Goal: Task Accomplishment & Management: Complete application form

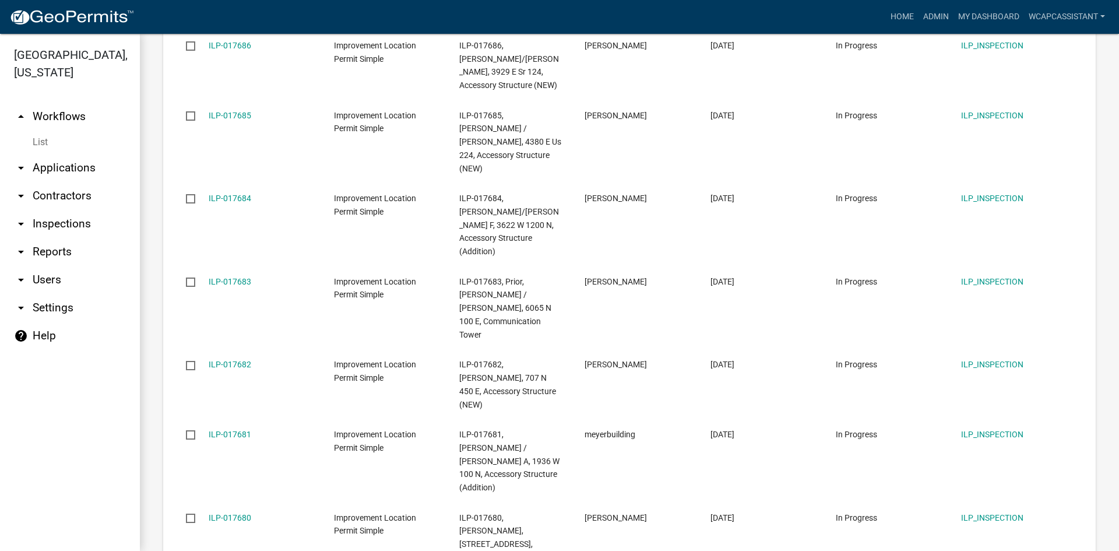
scroll to position [1184, 0]
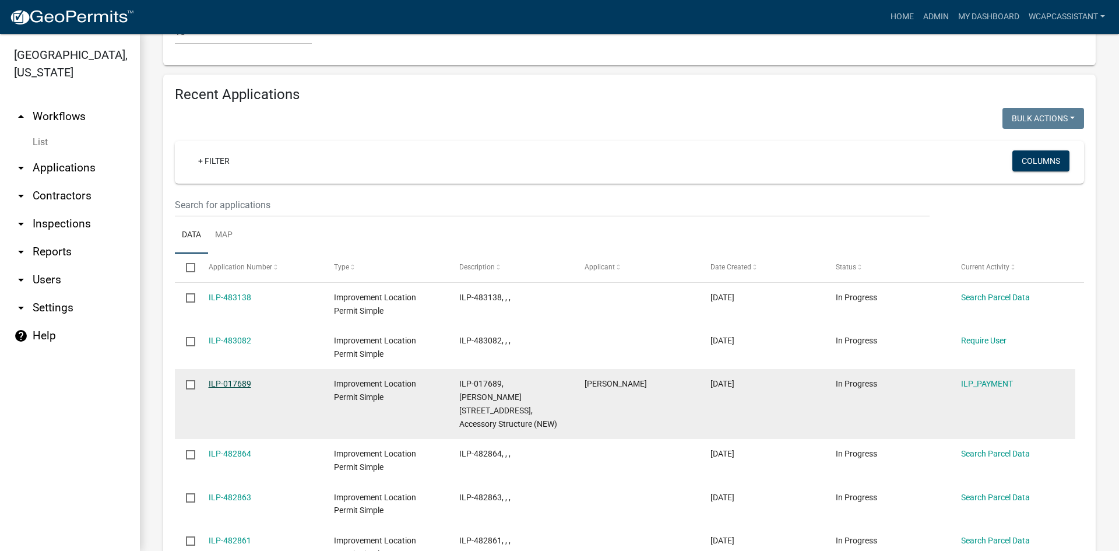
click at [245, 379] on link "ILP-017689" at bounding box center [230, 383] width 43 height 9
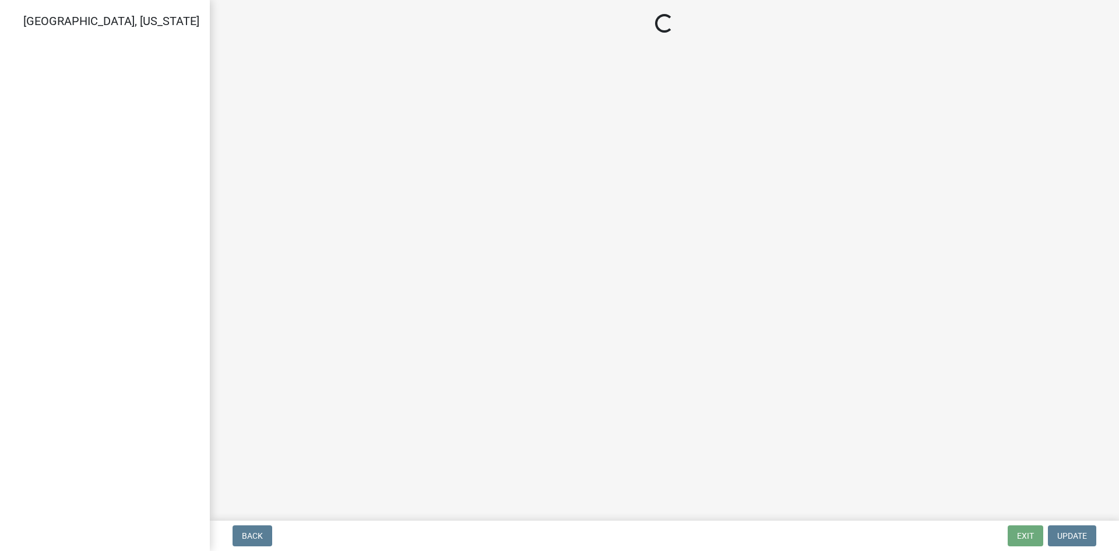
select select "3: 3"
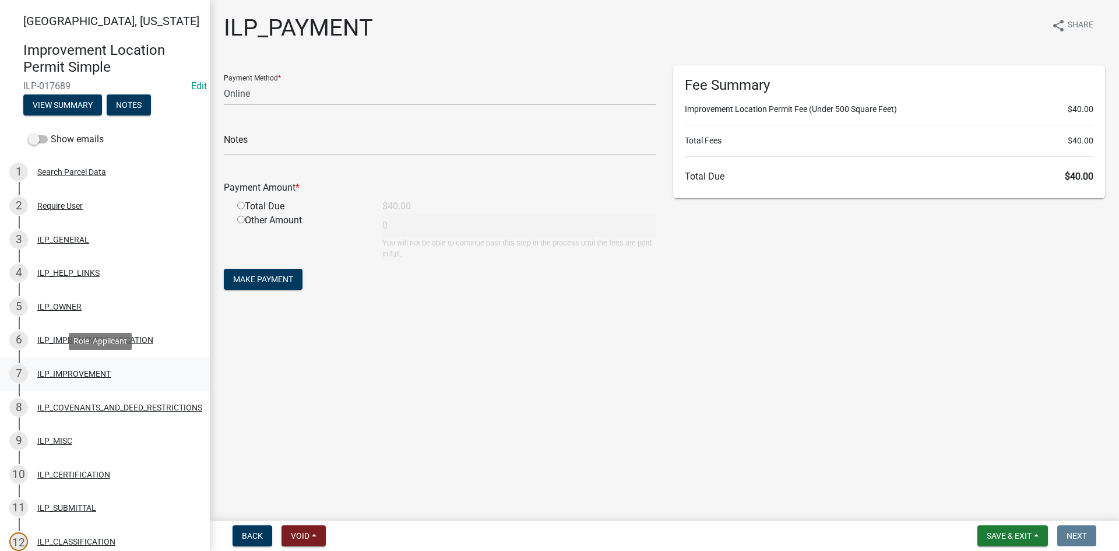
click at [98, 376] on div "ILP_IMPROVEMENT" at bounding box center [73, 373] width 73 height 8
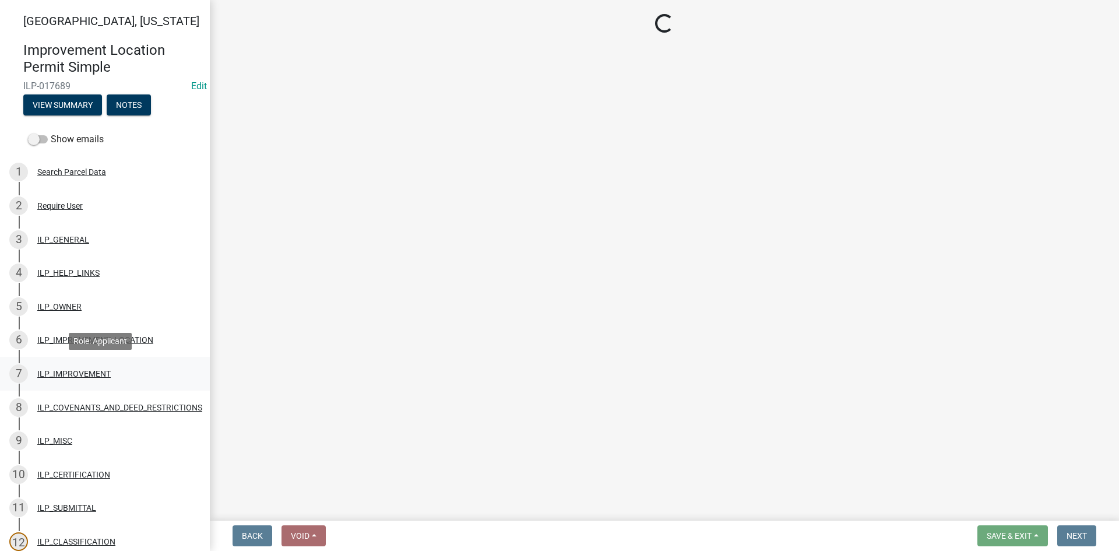
select select "d0c397cf-92c1-4d75-b08b-a5d0ada822ad"
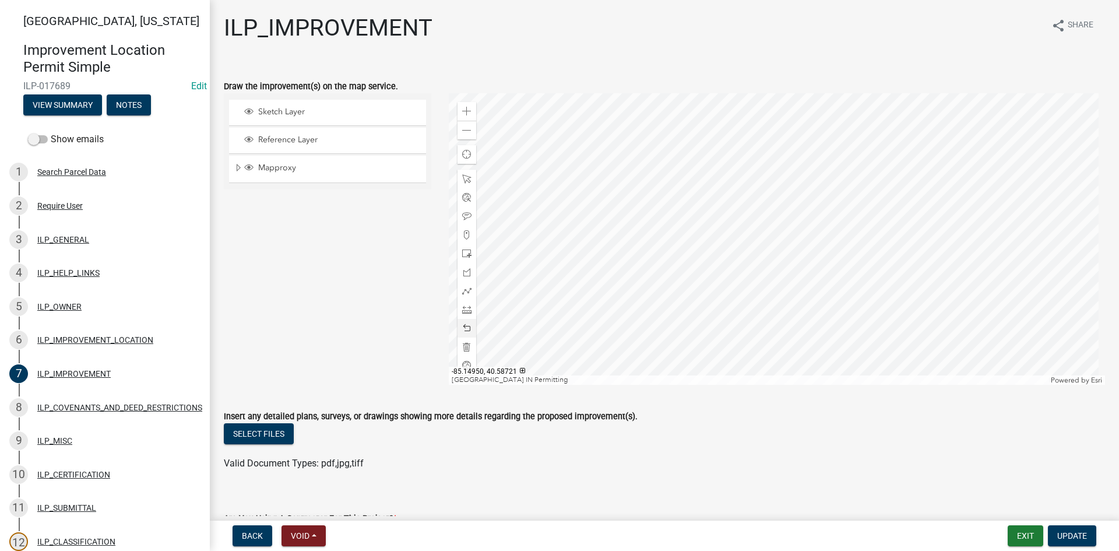
click at [954, 174] on div at bounding box center [777, 238] width 657 height 291
click at [880, 212] on div at bounding box center [777, 238] width 657 height 291
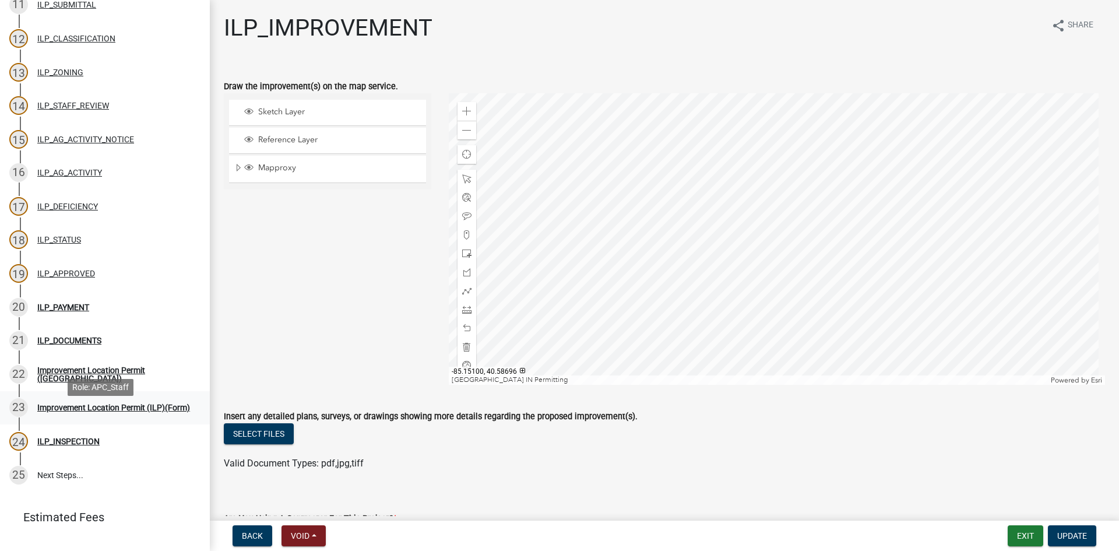
scroll to position [524, 0]
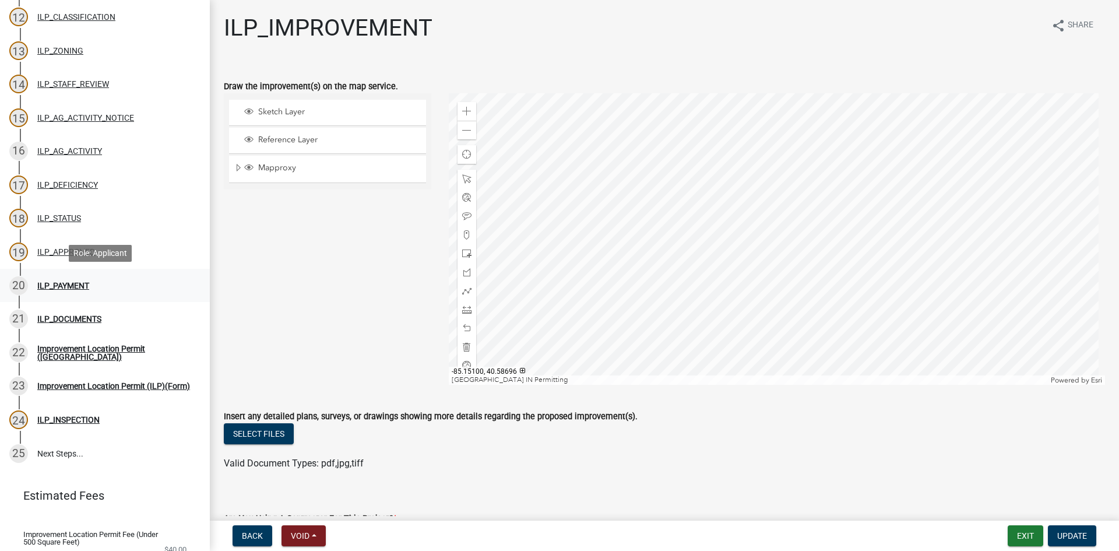
click at [57, 288] on div "ILP_PAYMENT" at bounding box center [63, 285] width 52 height 8
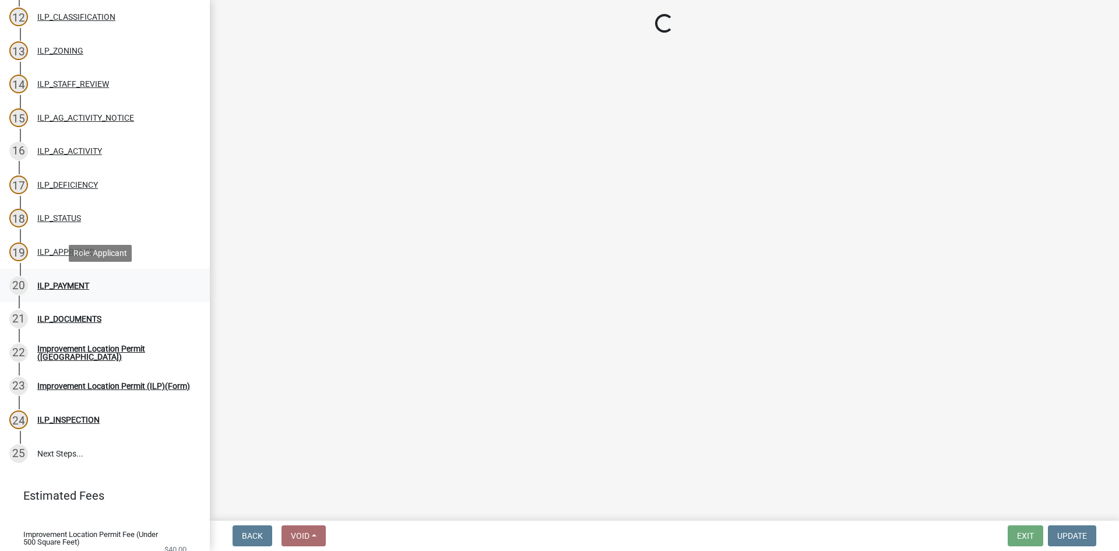
select select "3: 3"
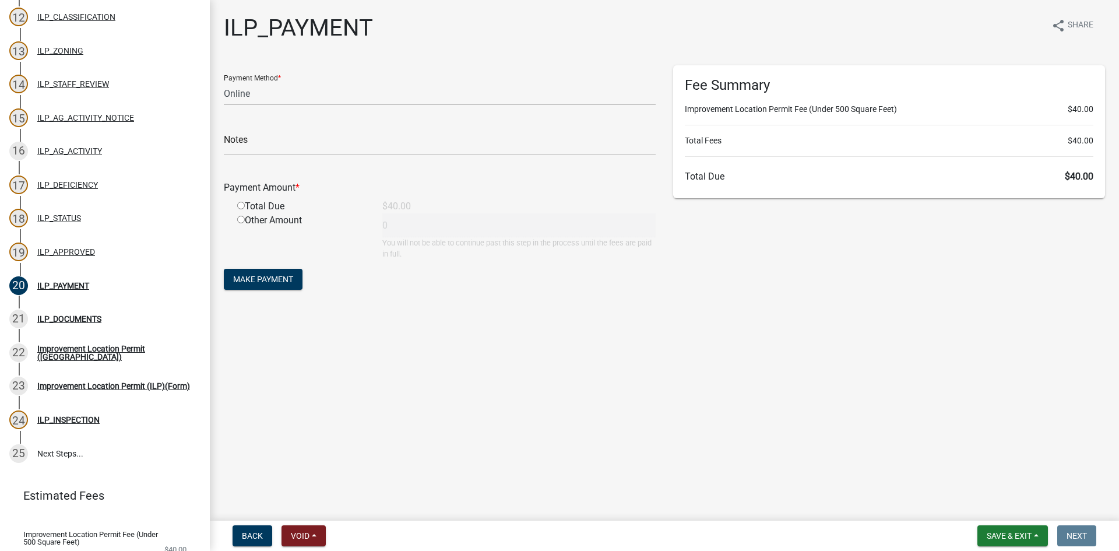
click at [243, 206] on input "radio" at bounding box center [241, 206] width 8 height 8
radio input "true"
type input "40"
click at [260, 277] on span "Make Payment" at bounding box center [263, 278] width 60 height 9
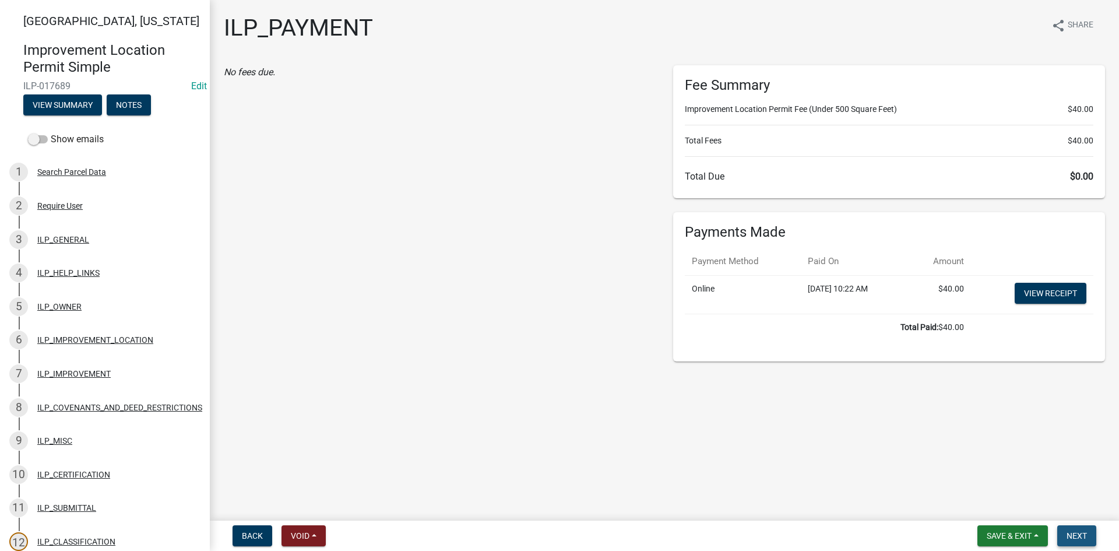
click at [1087, 529] on button "Next" at bounding box center [1076, 535] width 39 height 21
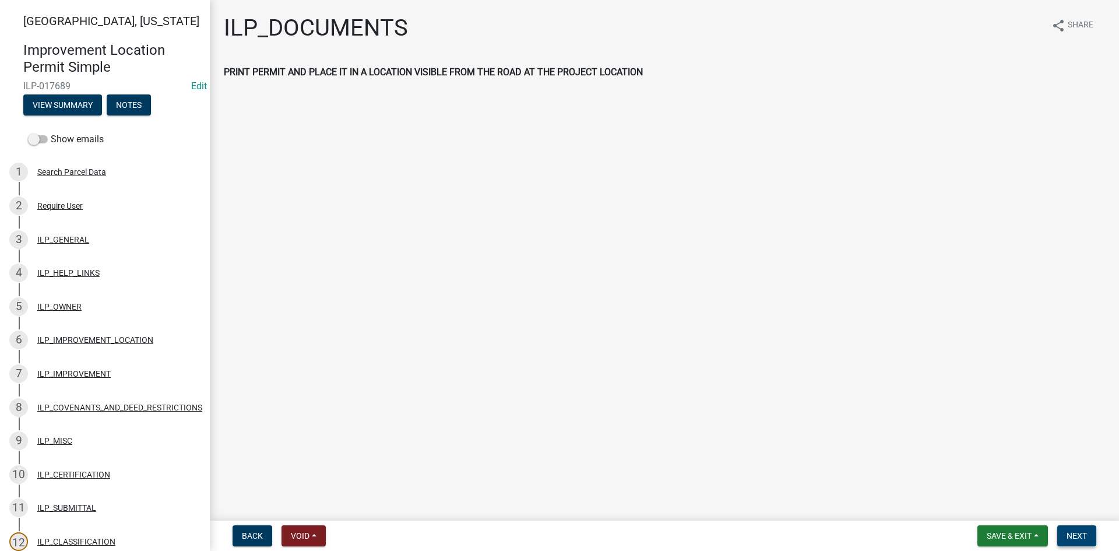
click at [1087, 534] on span "Next" at bounding box center [1076, 535] width 20 height 9
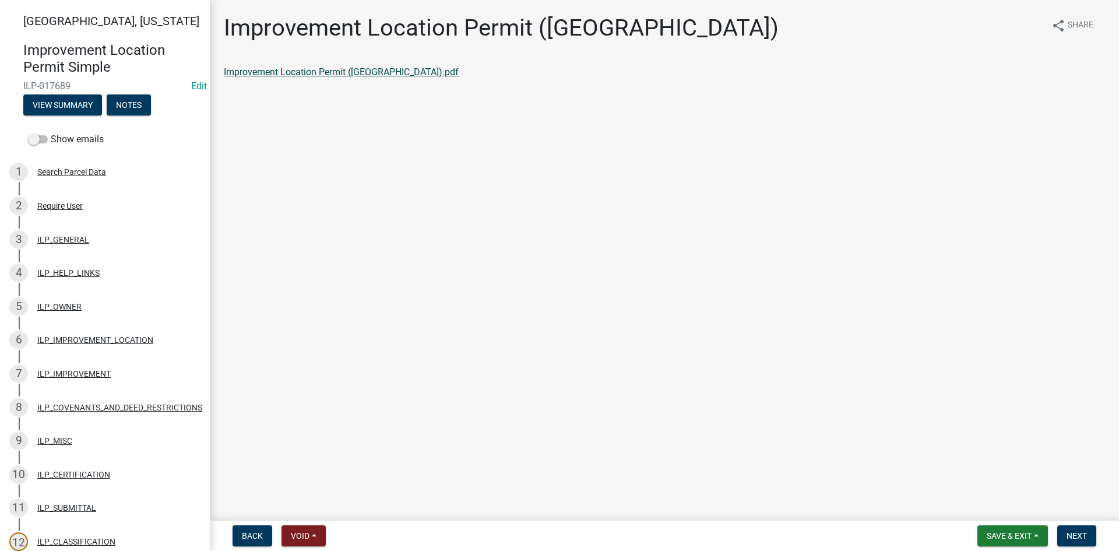
click at [289, 75] on link "Improvement Location Permit ([GEOGRAPHIC_DATA]).pdf" at bounding box center [341, 71] width 235 height 11
click at [1081, 532] on span "Next" at bounding box center [1076, 535] width 20 height 9
click at [319, 66] on link "Improvement Location Permit (ILP)(Form).pdf" at bounding box center [318, 71] width 188 height 11
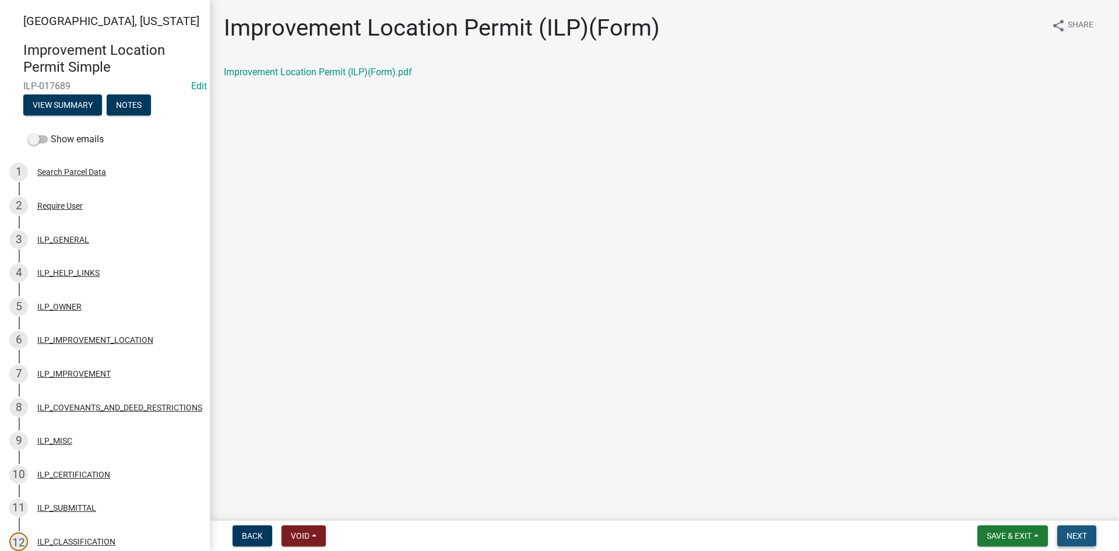
click at [1077, 540] on span "Next" at bounding box center [1076, 535] width 20 height 9
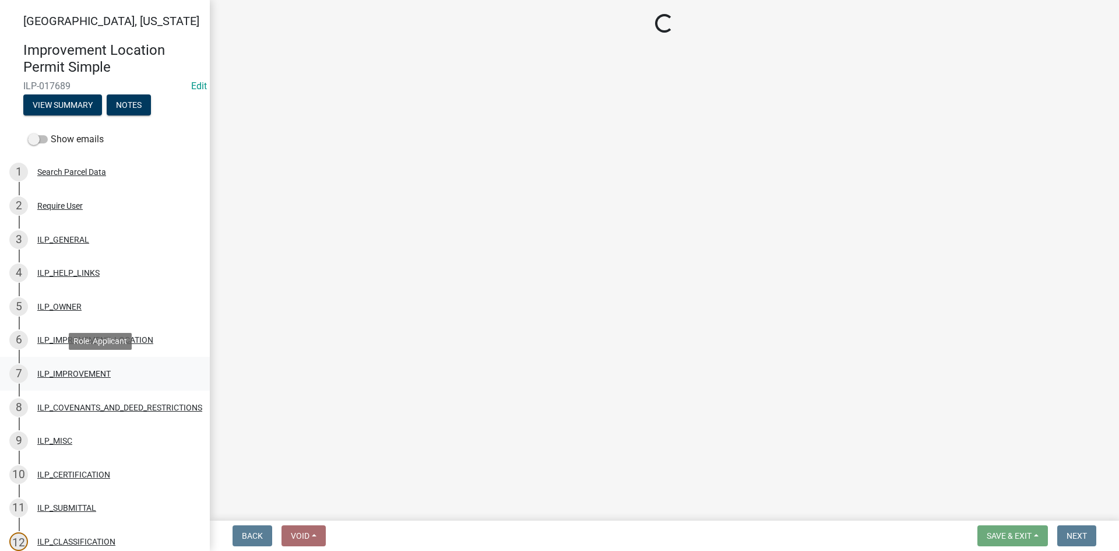
click at [88, 376] on div "ILP_IMPROVEMENT" at bounding box center [73, 373] width 73 height 8
click at [82, 373] on div "ILP_IMPROVEMENT" at bounding box center [73, 373] width 73 height 8
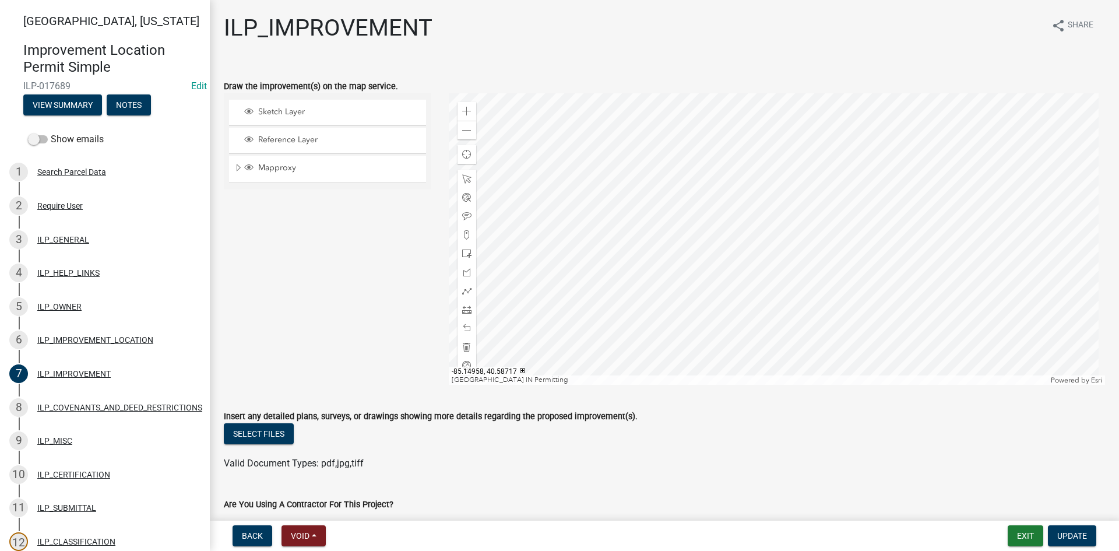
click at [799, 183] on div at bounding box center [777, 238] width 657 height 291
click at [805, 143] on div at bounding box center [777, 238] width 657 height 291
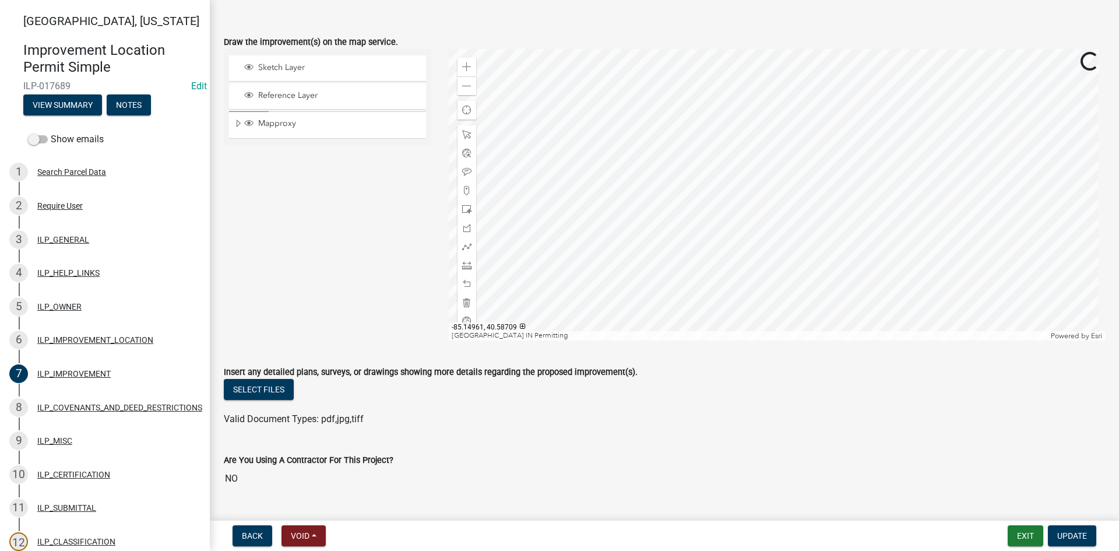
scroll to position [58, 0]
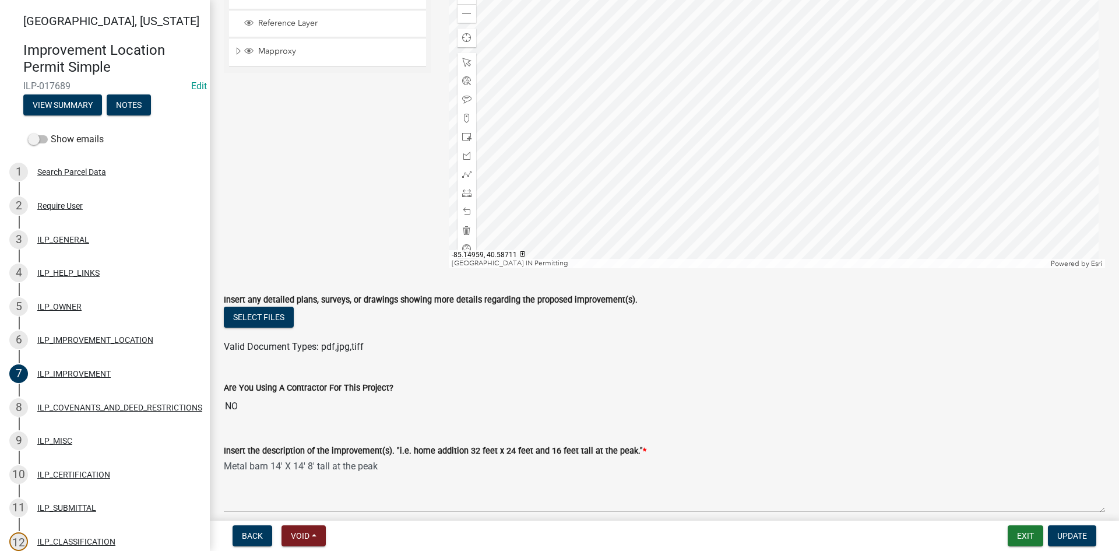
click at [810, 174] on div at bounding box center [777, 122] width 657 height 291
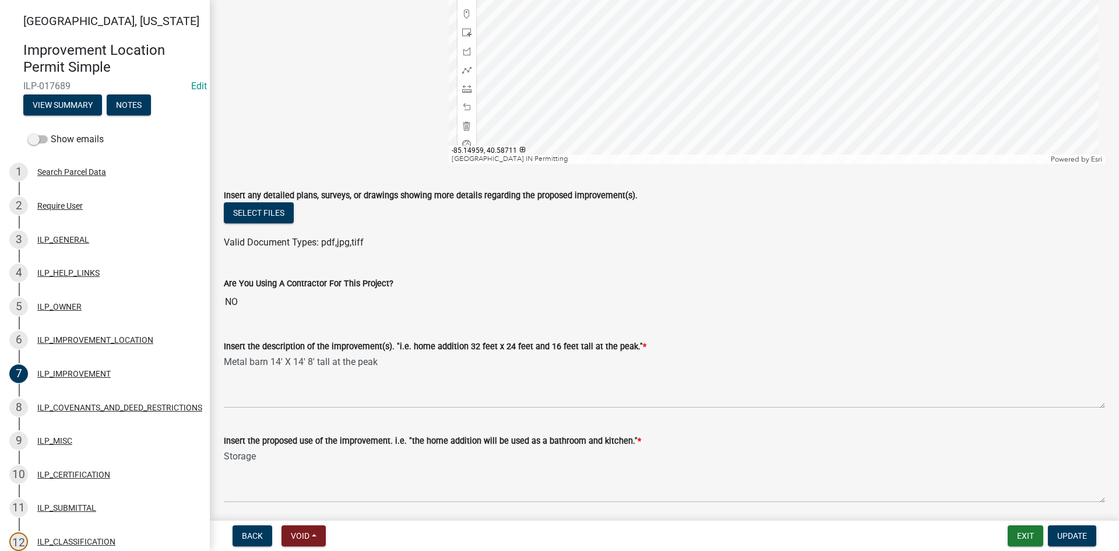
scroll to position [233, 0]
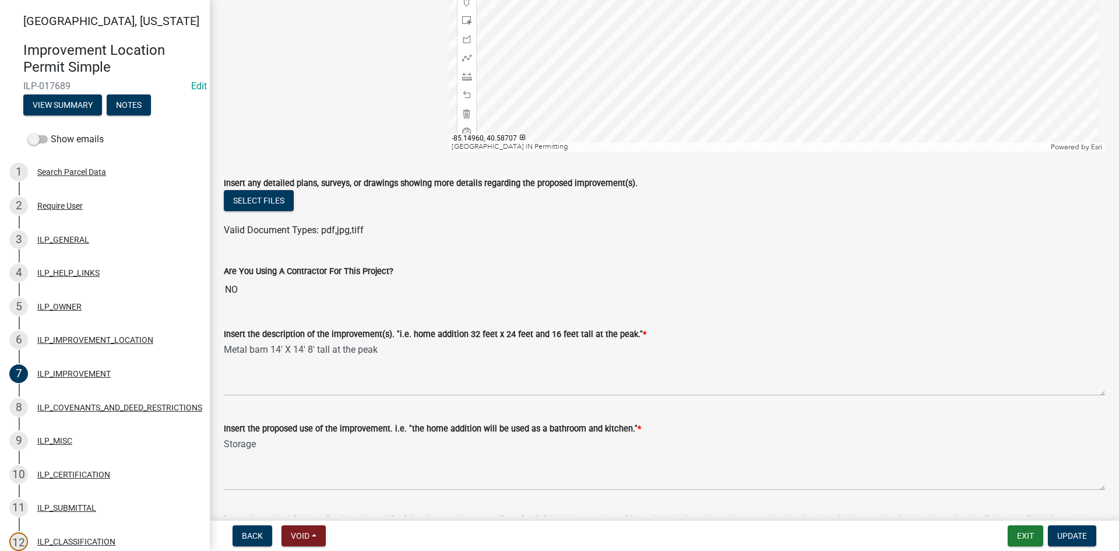
click at [774, 28] on div at bounding box center [777, 5] width 657 height 291
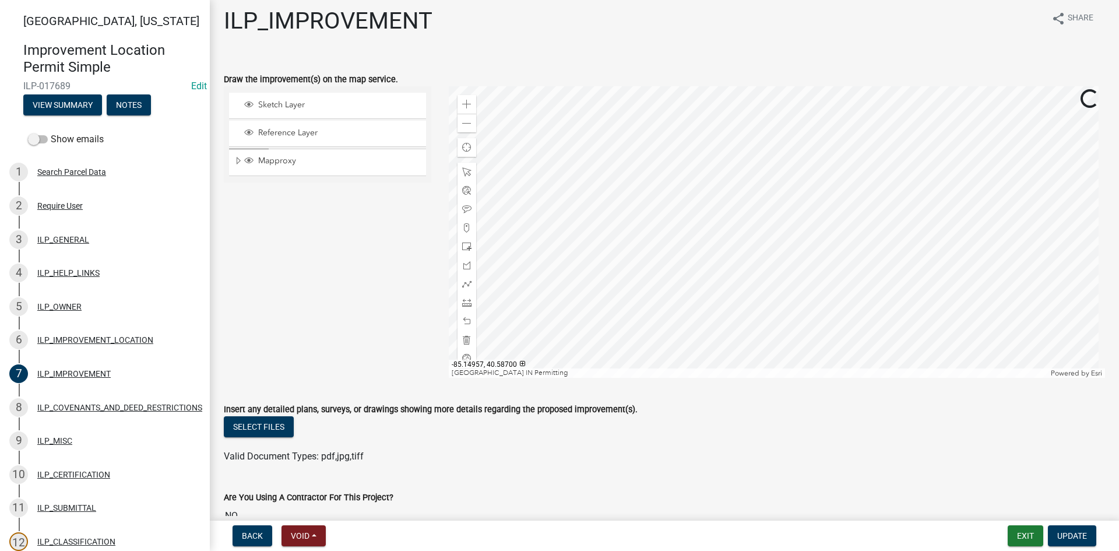
scroll to position [0, 0]
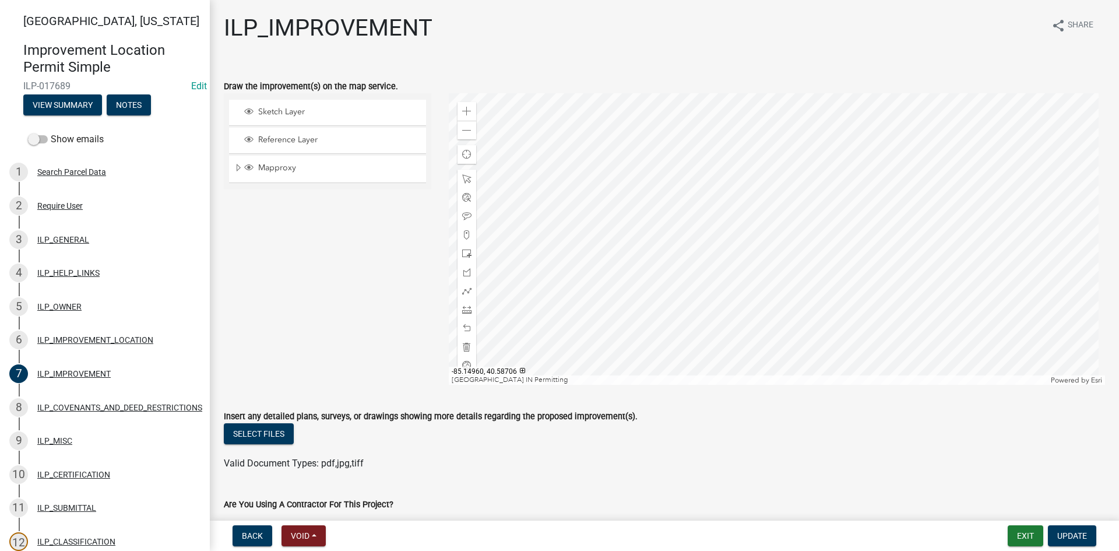
click at [777, 276] on div at bounding box center [777, 238] width 657 height 291
click at [785, 146] on div at bounding box center [777, 238] width 657 height 291
click at [798, 176] on div at bounding box center [777, 238] width 657 height 291
click at [1028, 544] on button "Exit" at bounding box center [1025, 535] width 36 height 21
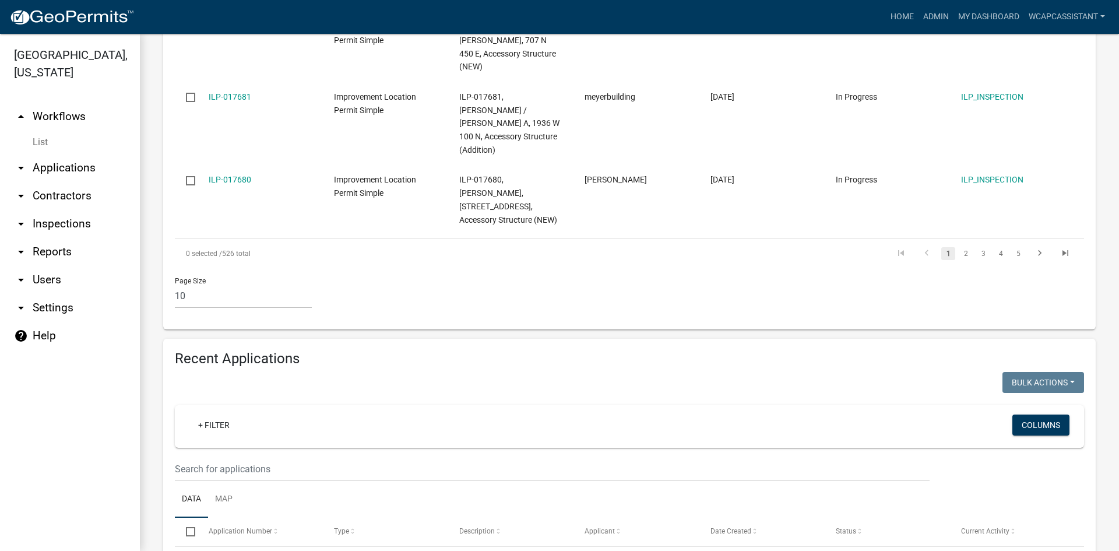
scroll to position [1165, 0]
